Goal: Task Accomplishment & Management: Use online tool/utility

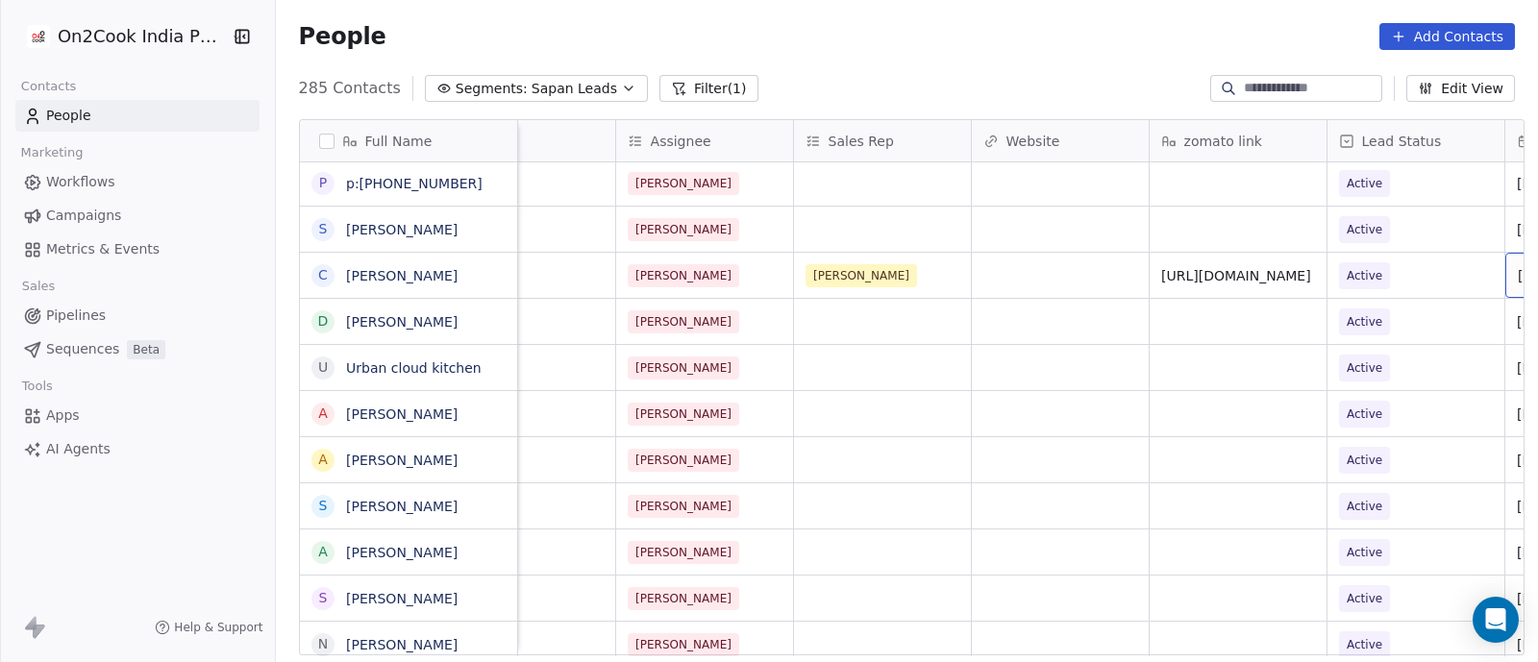
scroll to position [0, 2036]
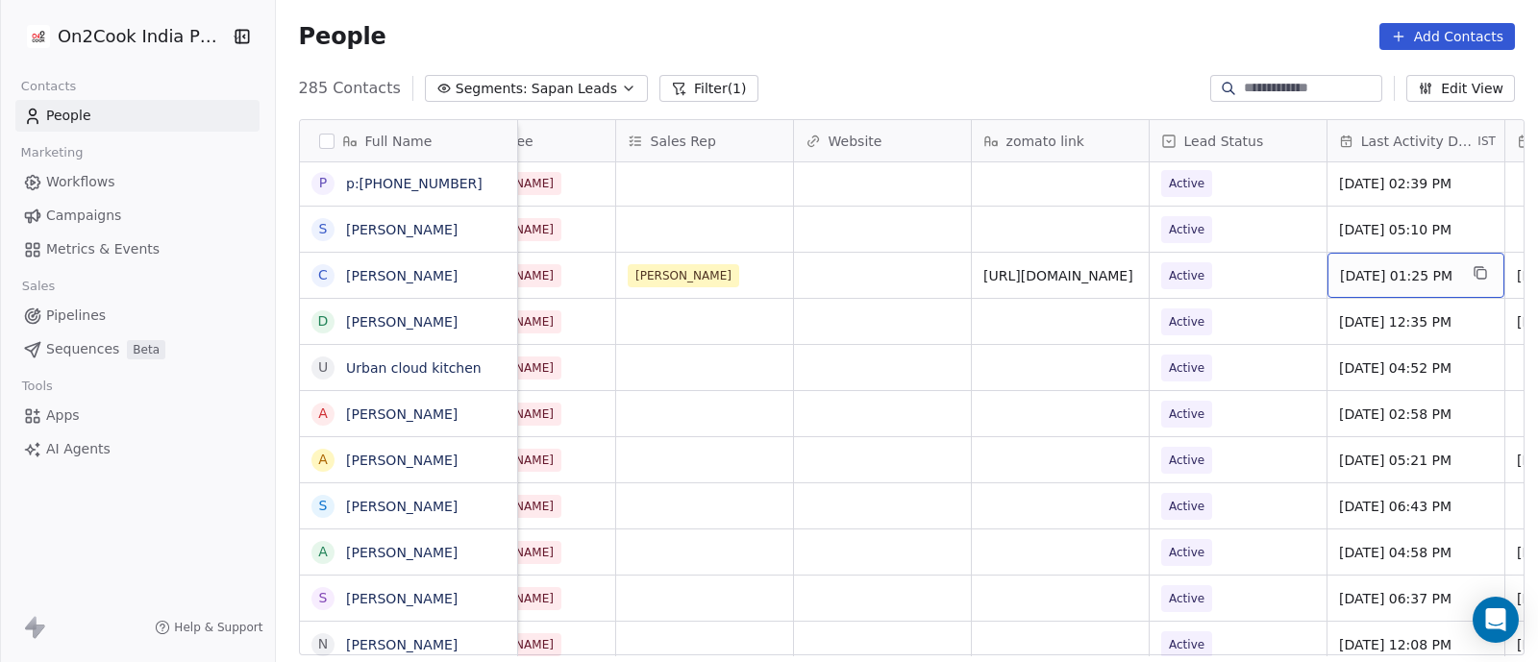
click at [1358, 288] on div "[DATE] 01:25 PM" at bounding box center [1415, 275] width 177 height 45
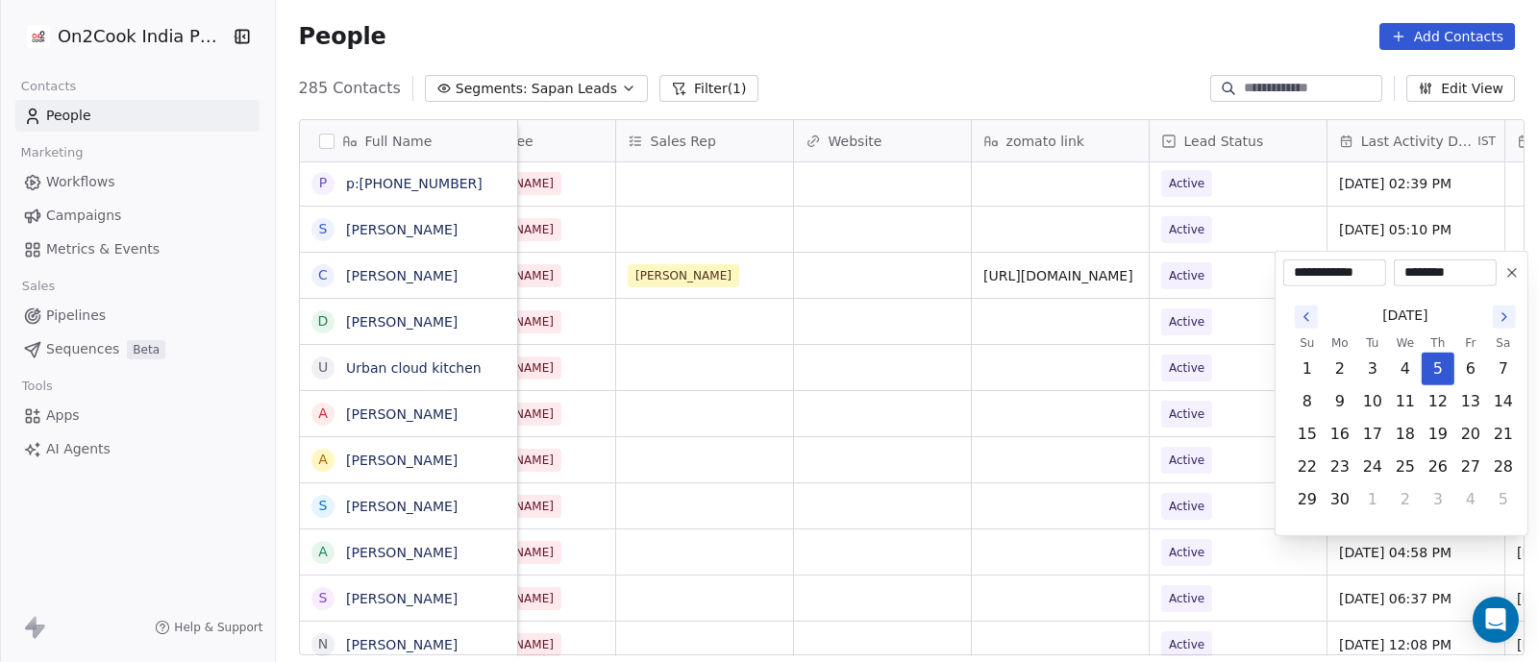
click at [1505, 317] on icon "Go to the Next Month" at bounding box center [1503, 316] width 15 height 15
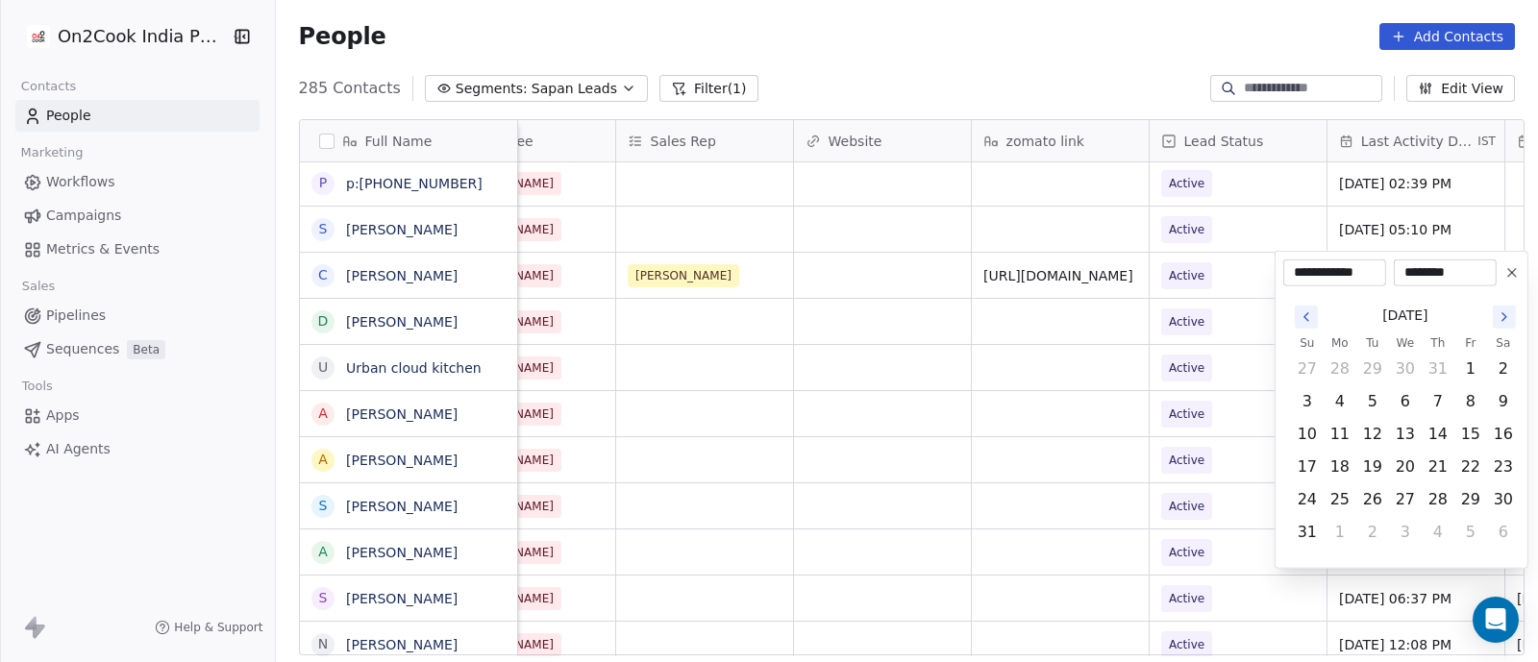
click at [1505, 317] on icon "Go to the Next Month" at bounding box center [1503, 316] width 15 height 15
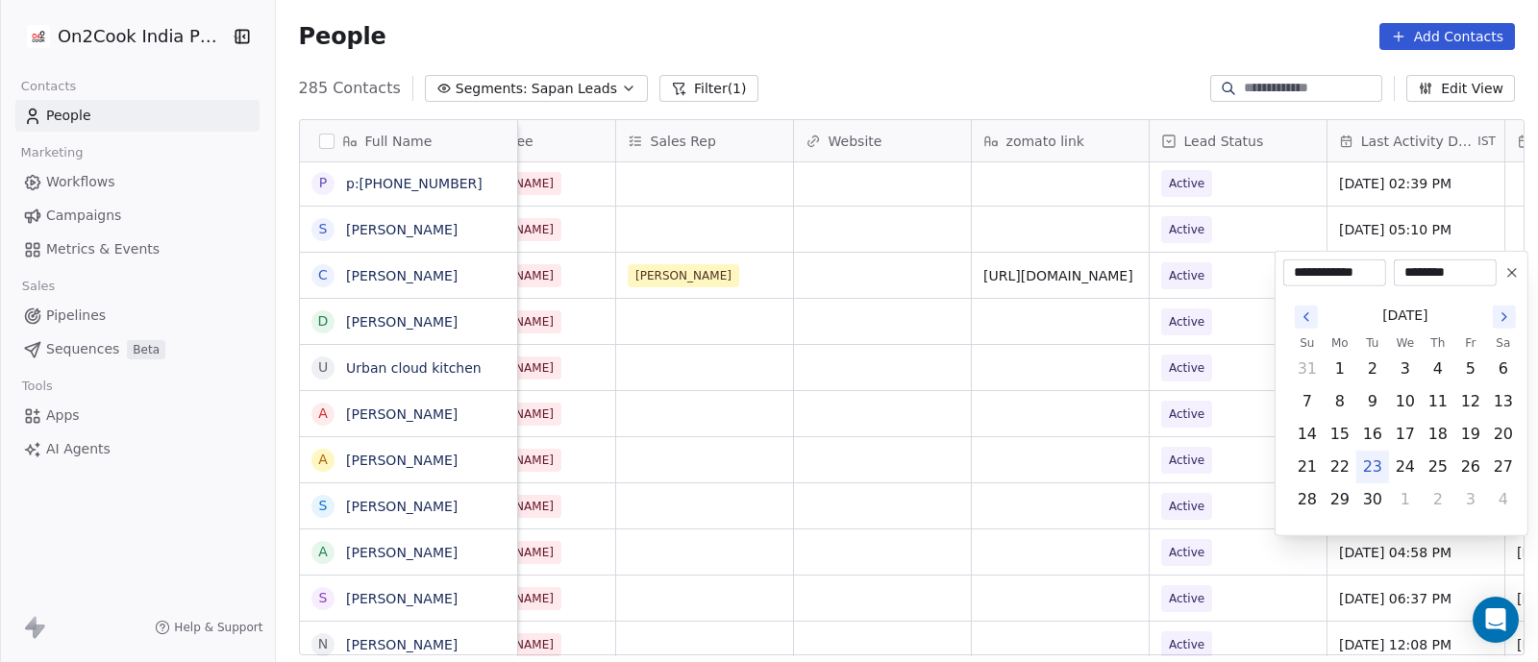
click at [1375, 459] on button "23" at bounding box center [1372, 467] width 31 height 31
type input "**********"
click at [1254, 376] on html "On2Cook India Pvt. Ltd. Contacts People Marketing Workflows Campaigns Metrics &…" at bounding box center [769, 331] width 1538 height 662
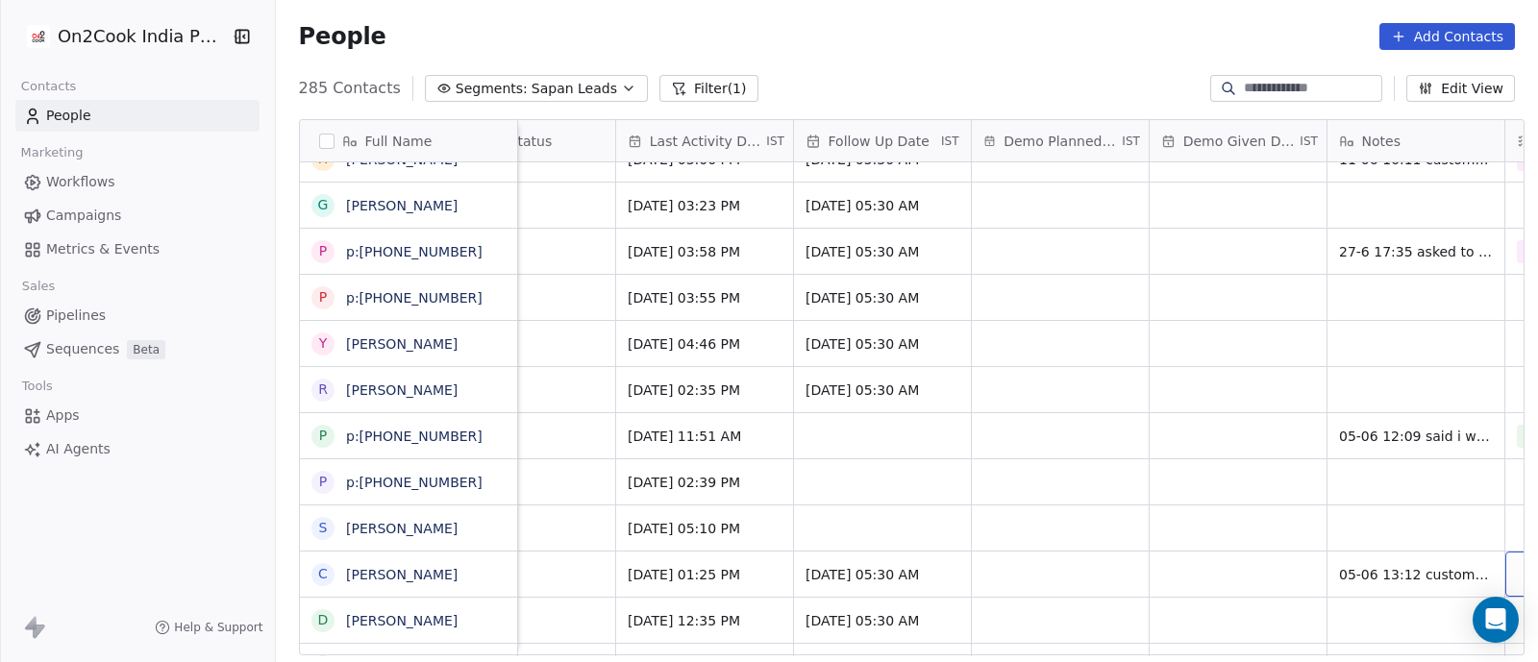
scroll to position [0, 2925]
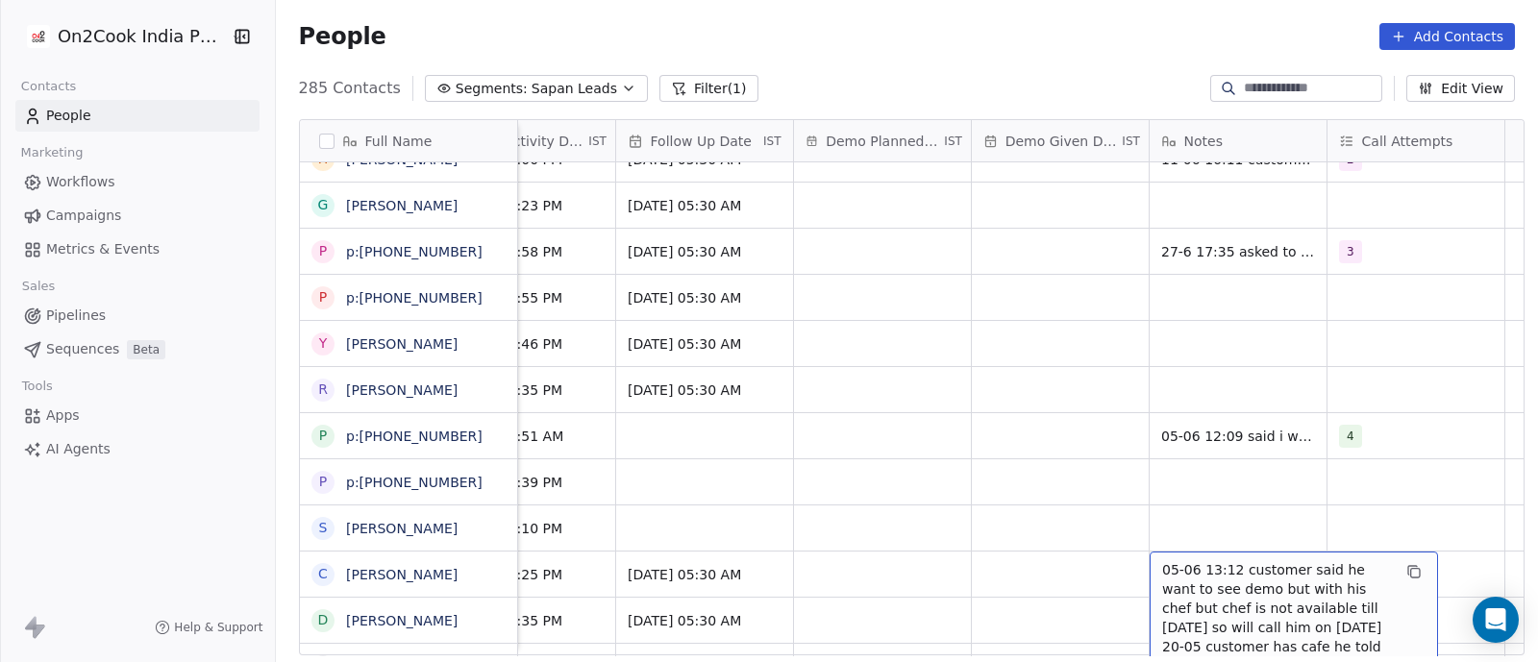
click at [1240, 591] on span "05-06 13:12 customer said he want to see demo but with his chef but chef is not…" at bounding box center [1276, 637] width 229 height 154
